Goal: Answer question/provide support

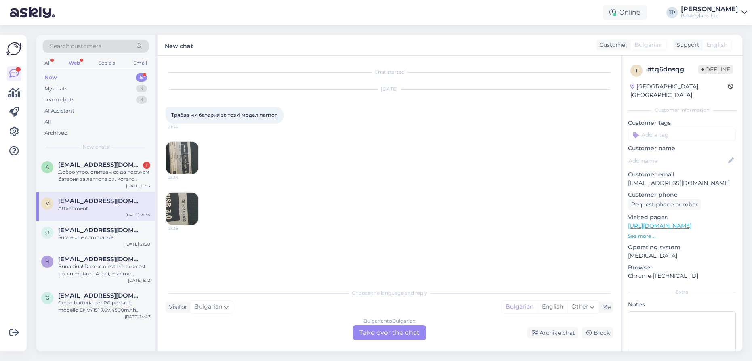
click at [185, 162] on img at bounding box center [182, 158] width 32 height 32
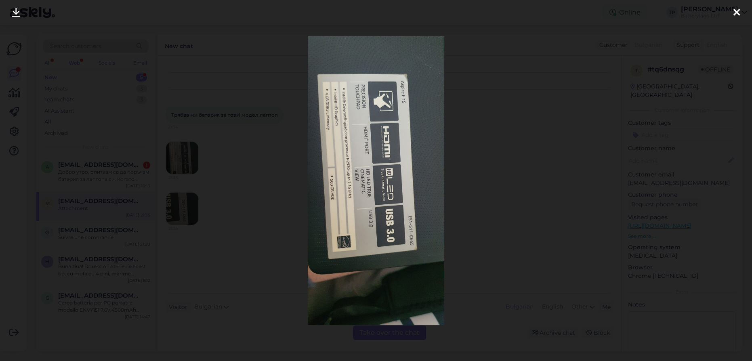
click at [739, 13] on icon at bounding box center [736, 13] width 6 height 10
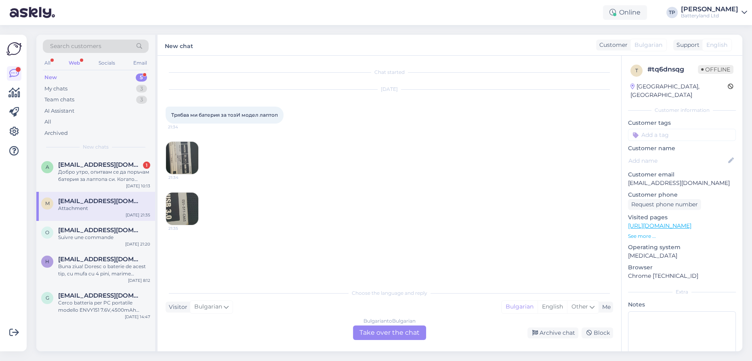
click at [383, 336] on div "Bulgarian to Bulgarian Take over the chat" at bounding box center [389, 332] width 73 height 15
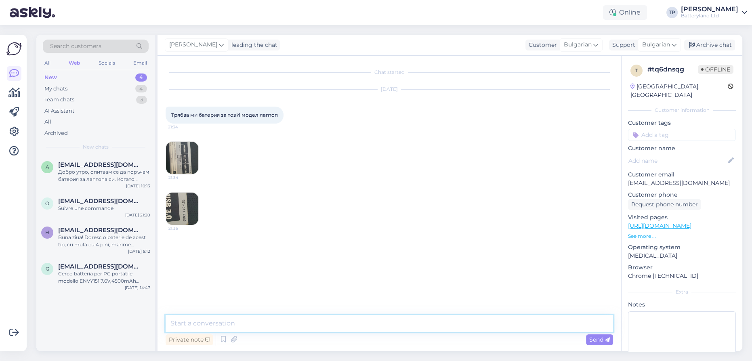
click at [273, 319] on textarea at bounding box center [389, 323] width 447 height 17
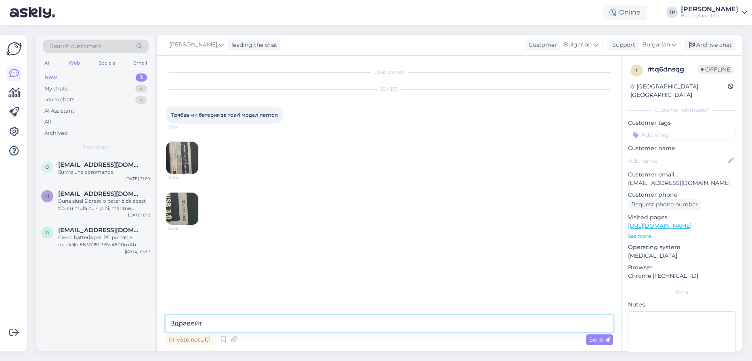
type textarea "Здравейте"
type textarea "Това е което можем да предложим като батерия заместител за вас"
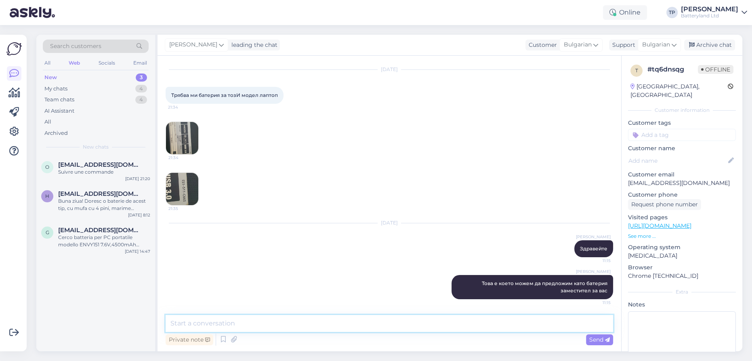
paste textarea "[URL][DOMAIN_NAME]"
type textarea "[URL][DOMAIN_NAME]"
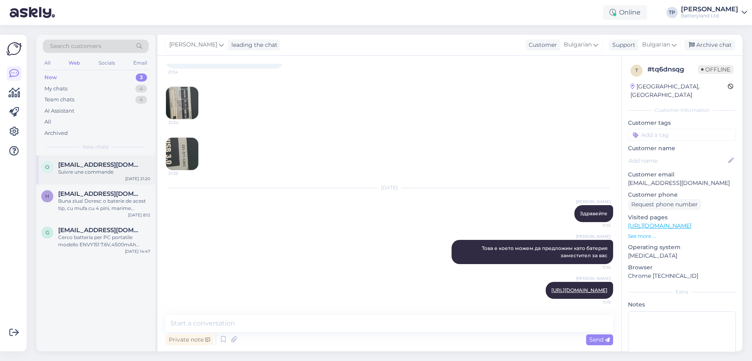
click at [89, 162] on span "[EMAIL_ADDRESS][DOMAIN_NAME]" at bounding box center [100, 164] width 84 height 7
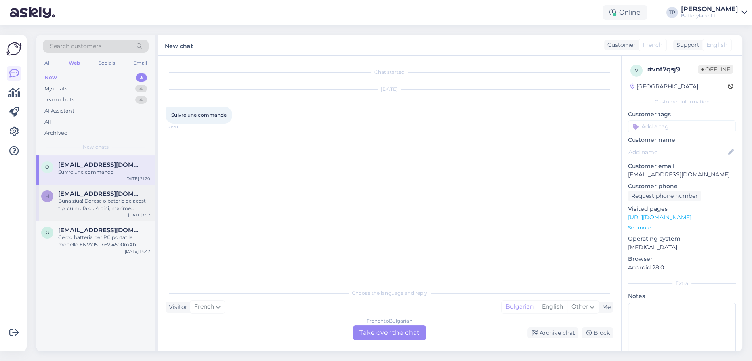
click at [94, 193] on span "[EMAIL_ADDRESS][DOMAIN_NAME]" at bounding box center [100, 193] width 84 height 7
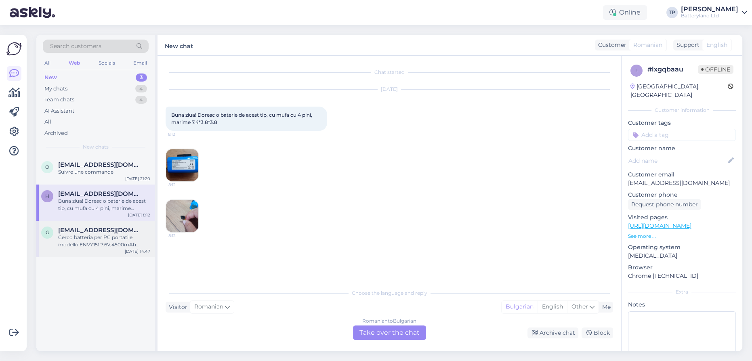
click at [93, 227] on span "[EMAIL_ADDRESS][DOMAIN_NAME]" at bounding box center [100, 230] width 84 height 7
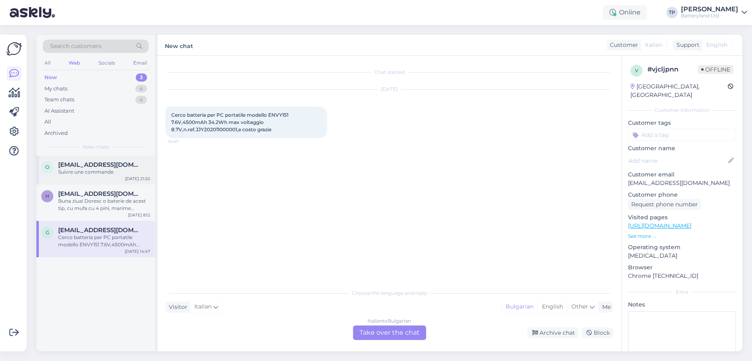
click at [97, 166] on span "[EMAIL_ADDRESS][DOMAIN_NAME]" at bounding box center [100, 164] width 84 height 7
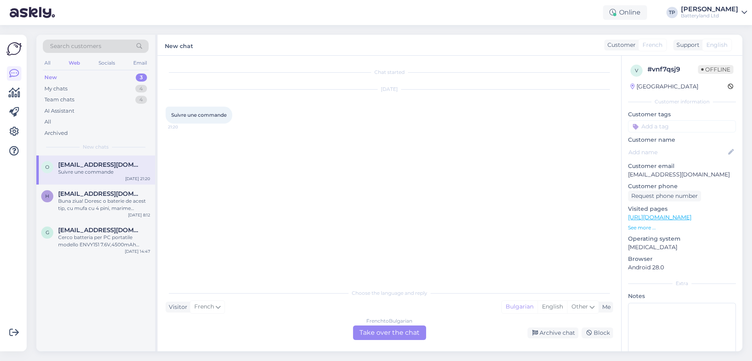
click at [386, 328] on div "French to Bulgarian Take over the chat" at bounding box center [389, 332] width 73 height 15
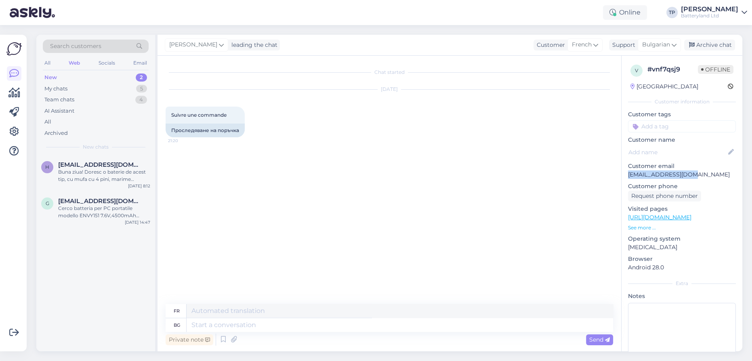
drag, startPoint x: 703, startPoint y: 173, endPoint x: 628, endPoint y: 176, distance: 75.1
click at [628, 176] on p "[EMAIL_ADDRESS][DOMAIN_NAME]" at bounding box center [682, 174] width 108 height 8
copy p "[EMAIL_ADDRESS][DOMAIN_NAME]"
click at [238, 327] on textarea at bounding box center [400, 325] width 426 height 14
click at [667, 43] on span "Bulgarian" at bounding box center [656, 44] width 28 height 9
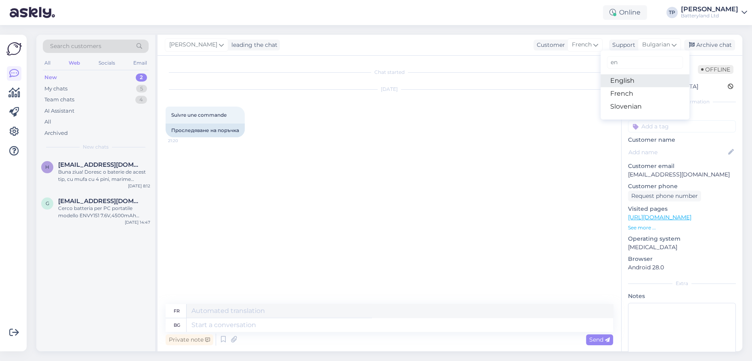
type input "en"
click at [619, 83] on link "English" at bounding box center [644, 80] width 89 height 13
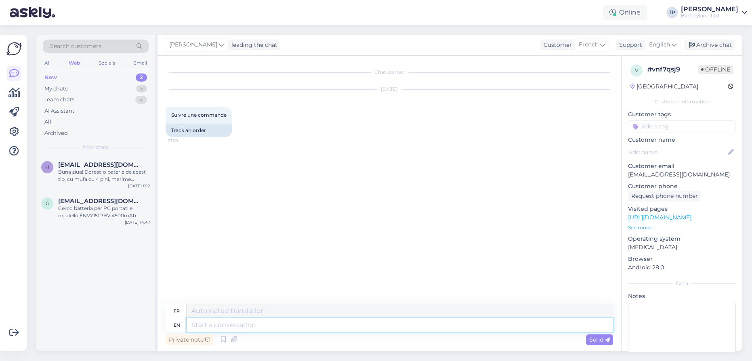
click at [211, 323] on textarea at bounding box center [400, 325] width 426 height 14
type textarea "please t"
type textarea "s'il te plaît"
type textarea "please tell"
type textarea "s'il te plaît dis-le"
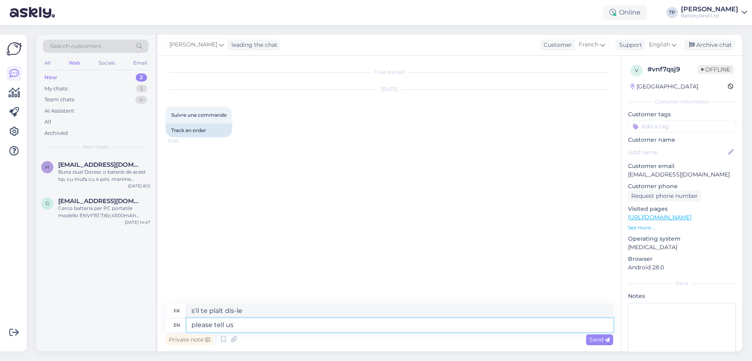
type textarea "please tell us"
type textarea "s'il vous plaît dites-nous"
type textarea "please tell us your"
type textarea "s'il vous plaît dites-nous votre"
type textarea "please tell us your order n"
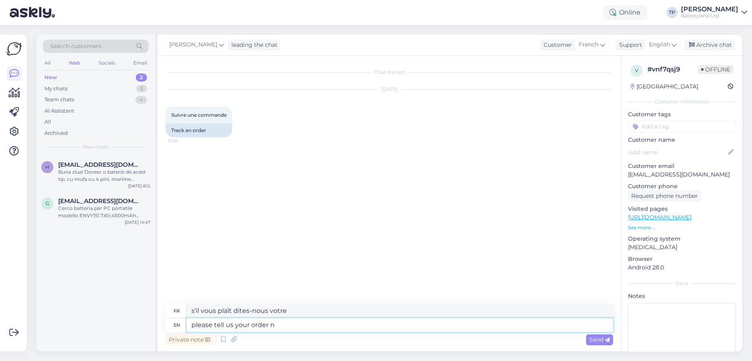
type textarea "s'il vous plaît dites-nous votre commande"
type textarea "please tell us your order number"
type textarea "s'il vous plaît dites-nous votre numéro de commande"
type textarea "please tell us your order number amd w"
type textarea "s'il vous plaît dites-nous votre numéro de commande amd"
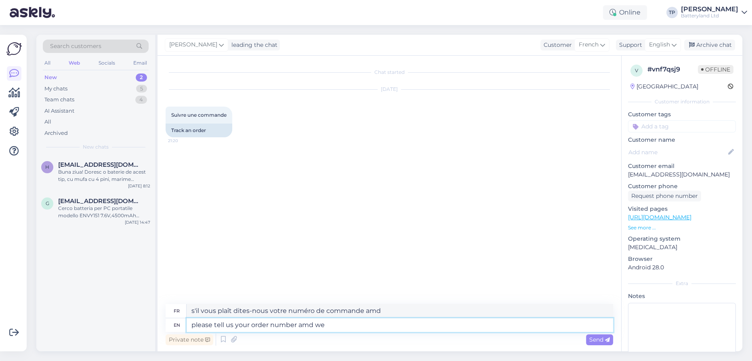
type textarea "please tell us your order number amd we w"
type textarea "s'il vous plaît dites-nous votre numéro de commande et nous"
type textarea "please tell us your order number amd we will g"
type textarea "s'il vous plaît dites-nous votre numéro de commande et nous le ferons"
type textarea "please tell us your order number amd we will give"
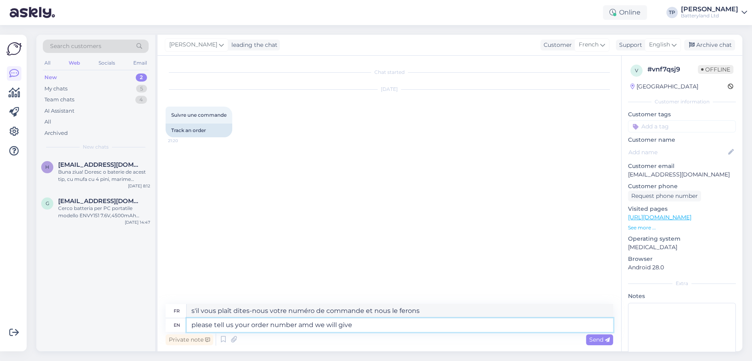
type textarea "s'il vous plaît dites-nous votre numéro de commande et nous vous le donnerons"
type textarea "please tell us your order number amd we will give you"
type textarea "Veuillez nous indiquer votre numéro de commande et nous vous le donnerons"
type textarea "please tell us your order number amd we will give you tracki"
type textarea "Veuillez nous indiquer votre numéro de commande et nous vous donnerons un numér…"
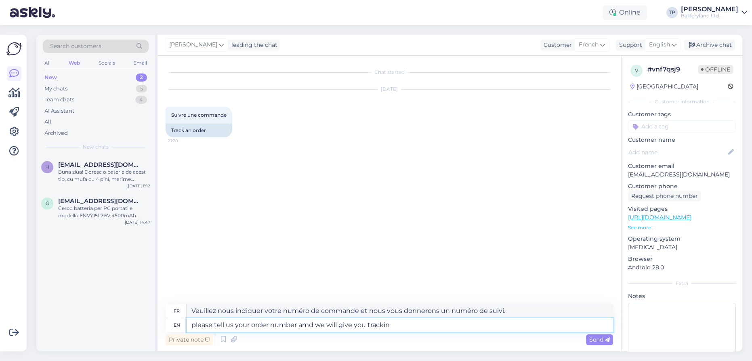
type textarea "please tell us your order number amd we will give you tracking"
type textarea "s'il vous plaît dites-nous votre numéro de commande et nous vous donnerons un s…"
drag, startPoint x: 302, startPoint y: 324, endPoint x: 307, endPoint y: 325, distance: 4.9
click at [307, 325] on textarea "please tell us your order number amd we will give you tracking" at bounding box center [400, 325] width 426 height 14
type textarea "please tell us your order number and we will give you tracking"
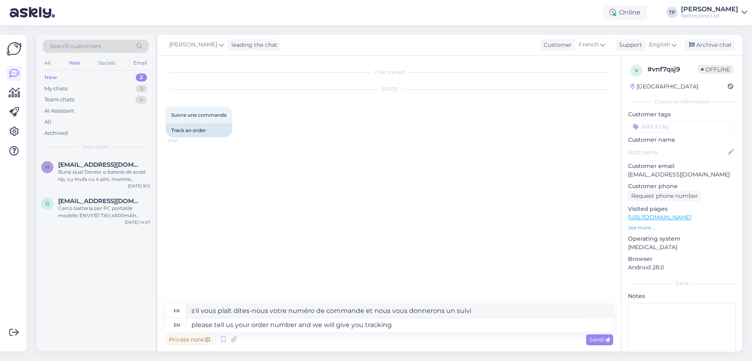
click at [591, 342] on span "Send" at bounding box center [599, 339] width 21 height 7
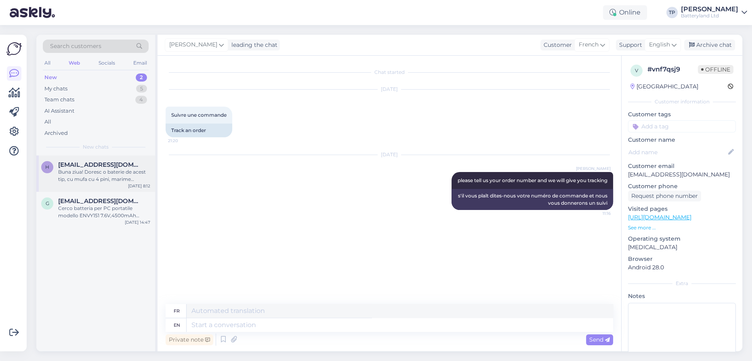
click at [112, 170] on div "[EMAIL_ADDRESS][DOMAIN_NAME] Buna ziua! Doresc o baterie de acest tip, cu mufa …" at bounding box center [104, 172] width 92 height 22
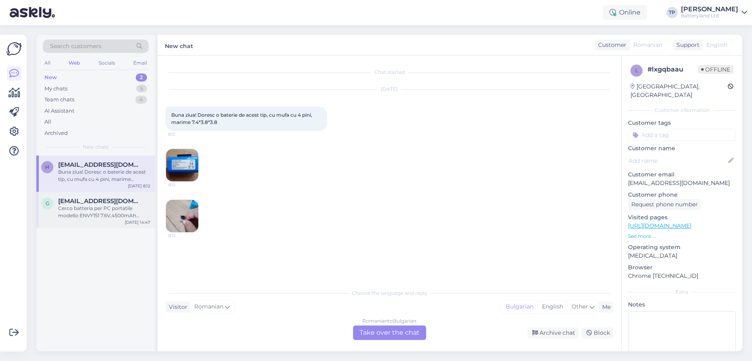
drag, startPoint x: 106, startPoint y: 182, endPoint x: 104, endPoint y: 187, distance: 5.5
click at [105, 192] on div "g [EMAIL_ADDRESS][DOMAIN_NAME] Cerco batteria per PC portatile modello ENVY151 …" at bounding box center [95, 210] width 119 height 36
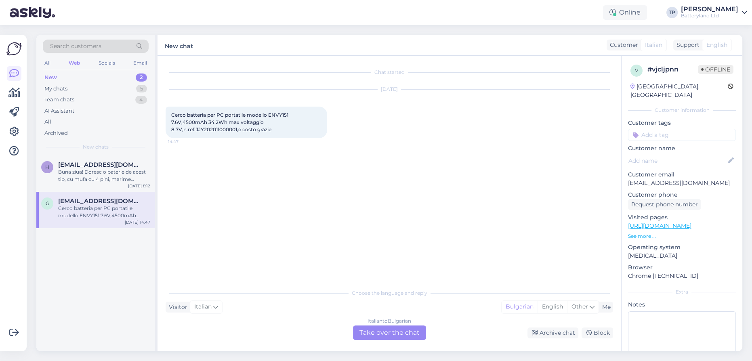
click at [383, 333] on div "Italian to Bulgarian Take over the chat" at bounding box center [389, 332] width 73 height 15
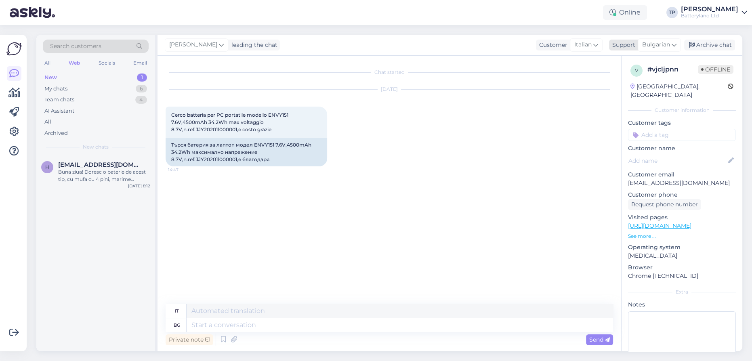
click at [669, 47] on span "Bulgarian" at bounding box center [656, 44] width 28 height 9
click at [629, 80] on link "English" at bounding box center [644, 80] width 89 height 13
drag, startPoint x: 274, startPoint y: 145, endPoint x: 293, endPoint y: 145, distance: 18.6
click at [293, 145] on div "I am looking for a laptop battery model ENVY151 7.6V,4500mAh 34.2Wh max voltage…" at bounding box center [247, 152] width 162 height 28
copy div "ENVY151"
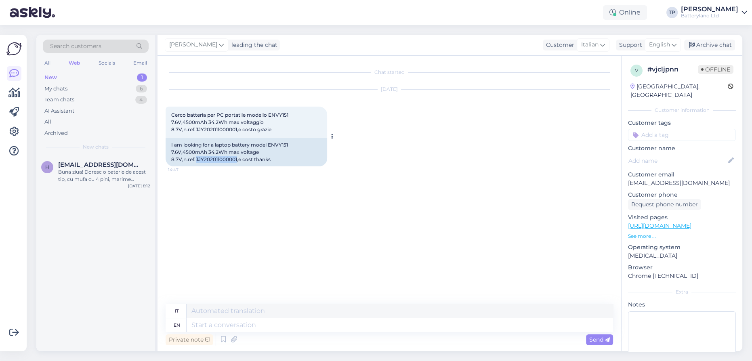
drag, startPoint x: 195, startPoint y: 159, endPoint x: 236, endPoint y: 160, distance: 41.2
click at [236, 160] on div "I am looking for a laptop battery model ENVY151 7.6V,4500mAh 34.2Wh max voltage…" at bounding box center [247, 152] width 162 height 28
copy div "JJY202011000001"
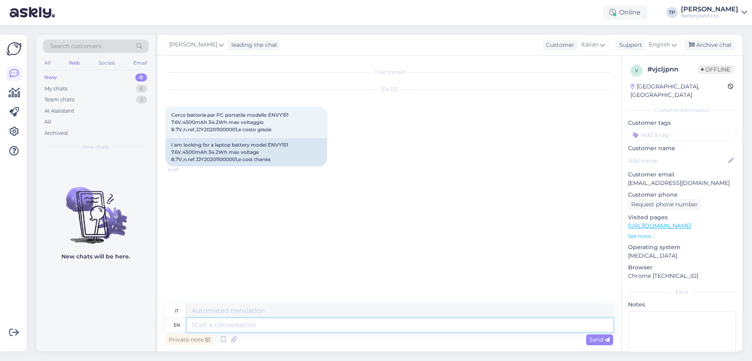
click at [226, 330] on textarea at bounding box center [400, 325] width 426 height 14
type textarea "Sorr"
type textarea "COSÌ"
type textarea "Sorry"
type textarea "Scusa"
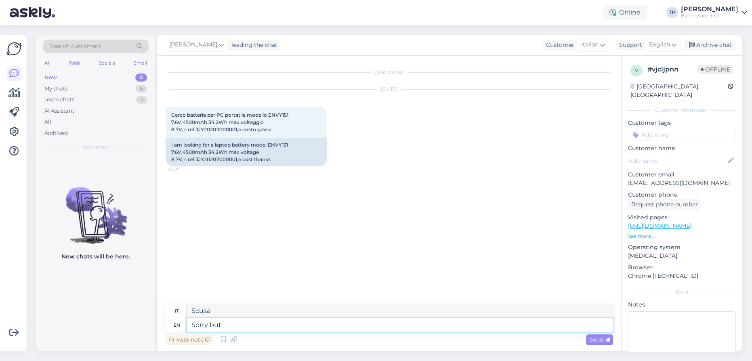
type textarea "Sorry but w"
type textarea "Mi dispiace ma"
type textarea "Sorry but we do"
type textarea "Mi dispiace ma noi"
type textarea "Sorry but we don'"
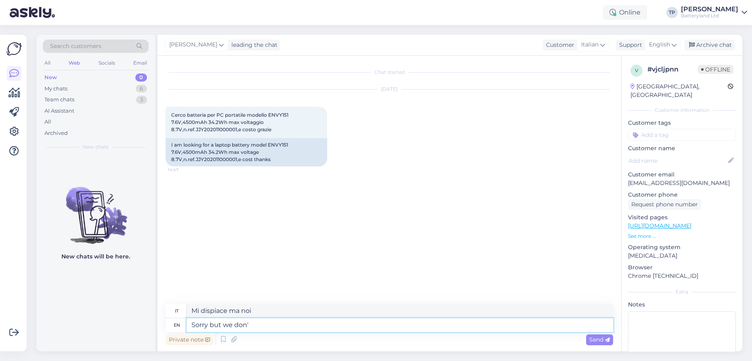
type textarea "Mi dispiace ma non lo facciamo"
type textarea "Sorry but we don't"
type textarea "Ci dispiace ma non lo facciamo"
type textarea "Sorry but we don't have t"
type textarea "Ci dispiace ma non abbiamo"
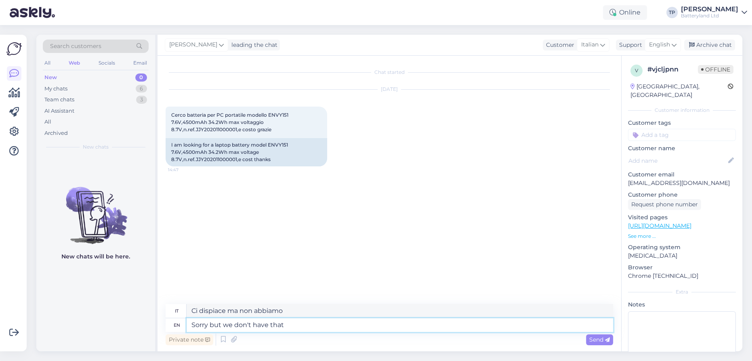
type textarea "Sorry but we don't have that"
type textarea "Mi dispiace ma non abbiamo quello"
type textarea "Sorry but we don't have that kind"
type textarea "Mi dispiace ma non abbiamo quel tipo"
type textarea "Sorry but we don't have that kind of b"
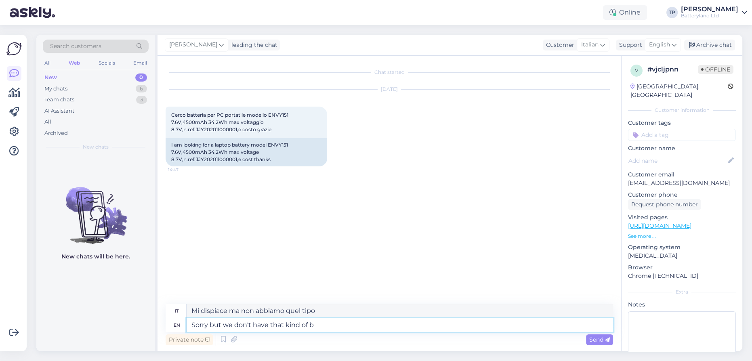
type textarea "Mi dispiace ma non abbiamo quel tipo di"
type textarea "Sorry but we don't have that kind of battery"
type textarea "Mi dispiace ma non abbiamo quel tipo di batteria"
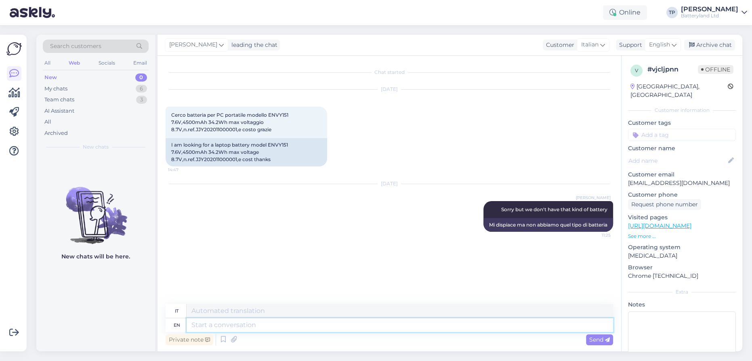
type textarea "Т"
type textarea "T"
type textarea "Т"
type textarea "Tt"
type textarea "T"
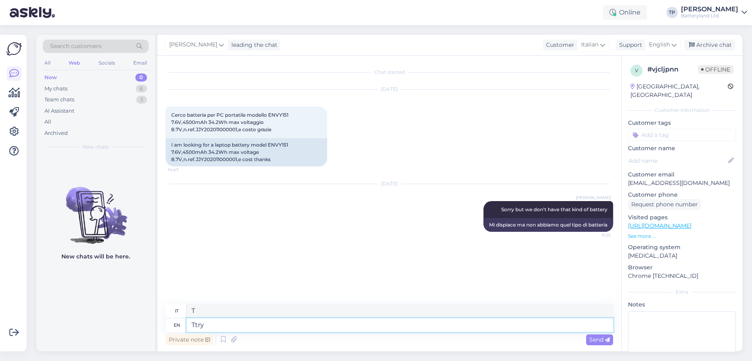
type textarea "Ttry t"
type textarea "Prova"
type textarea "Ttry to l"
type textarea "Prova a"
type textarea "Ttry to look"
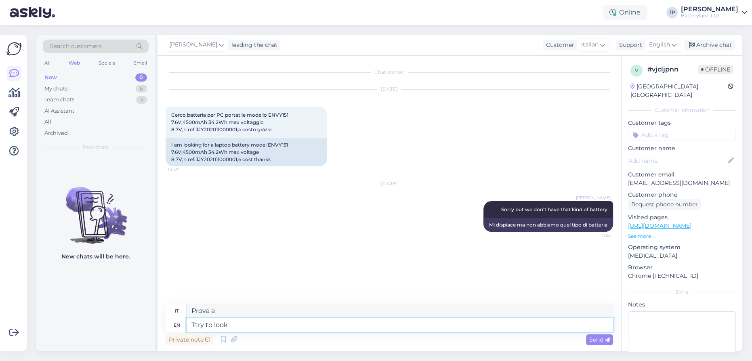
type textarea "Prova a guardare"
type textarea "Ttry to look for i"
type textarea "Prova a cercare"
type textarea "Ttry to look for it"
type textarea "Prova a cercarlo"
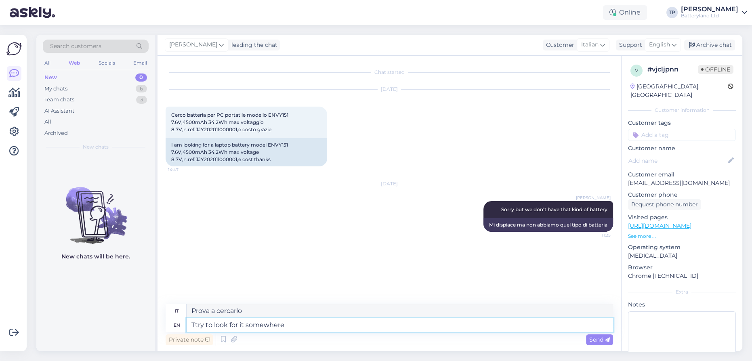
type textarea "Ttry to look for it somewhere"
type textarea "Prova a cercarlo da qualche parte"
type textarea "Ttry to look for it somewhere else"
type textarea "Prova a cercarlo da qualche altra parte"
click at [193, 324] on textarea "Ttry to look for it somewhere else" at bounding box center [400, 325] width 426 height 14
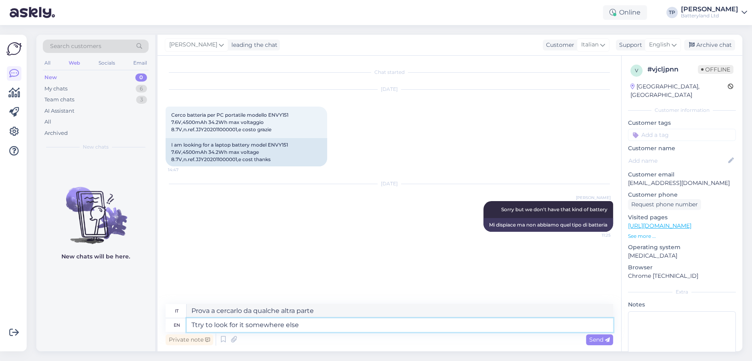
type textarea "try to look for it somewhere else"
type textarea "prova a cercarlo da qualche altra parte"
